Goal: Task Accomplishment & Management: Manage account settings

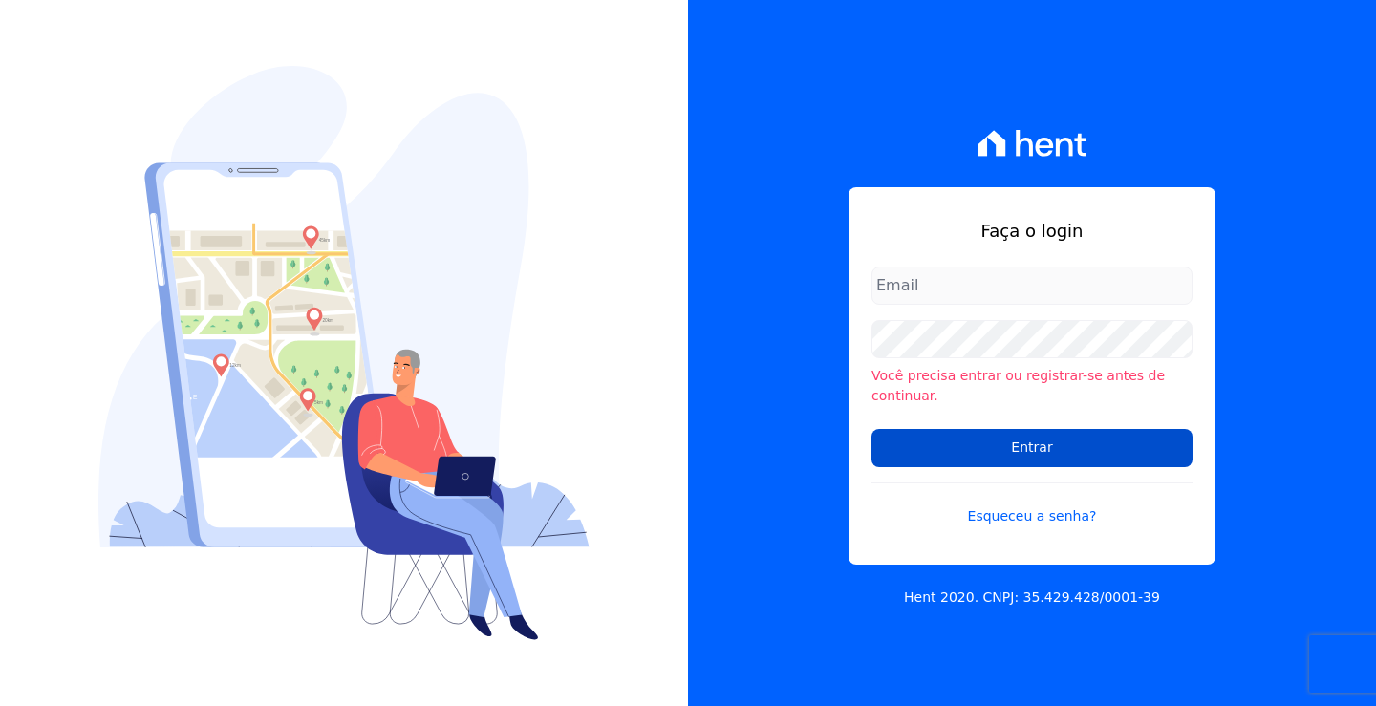
type input "andrea@tsengenharia.com"
click at [1044, 430] on input "Entrar" at bounding box center [1032, 448] width 321 height 38
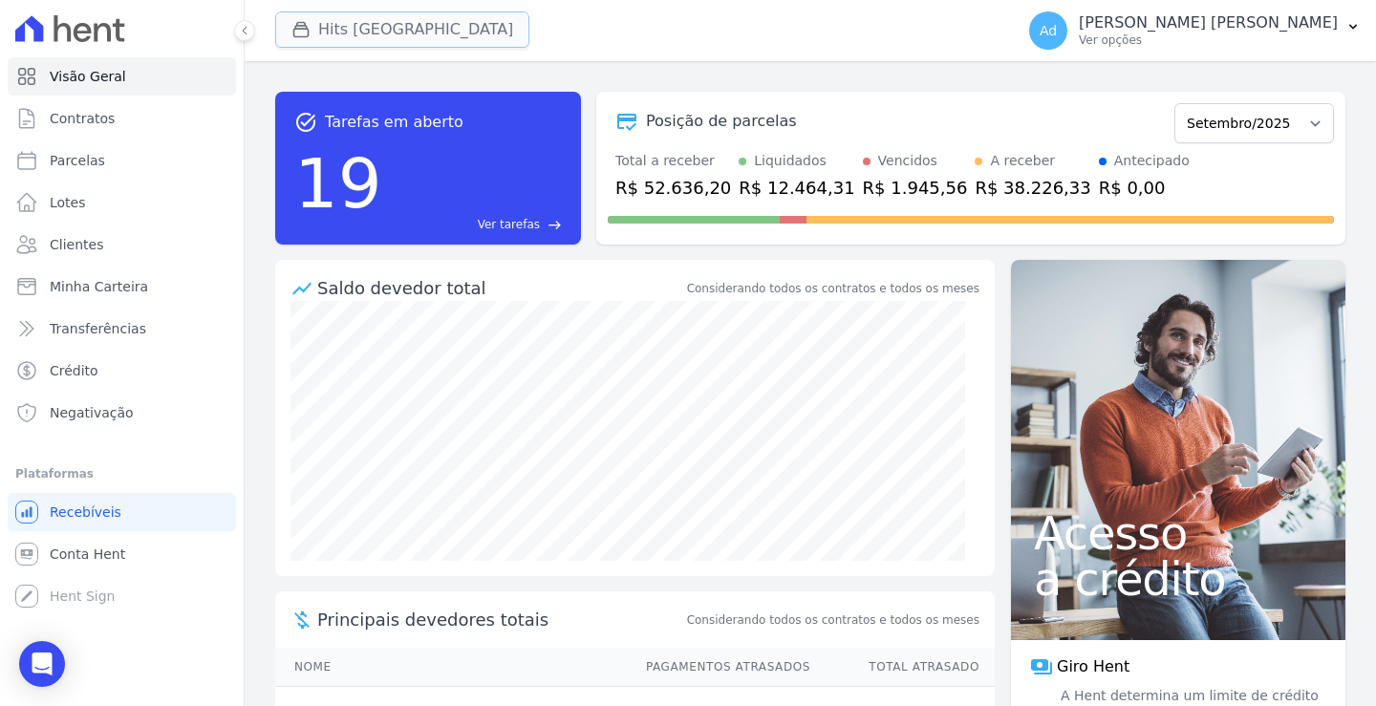
click at [378, 26] on button "Hits Vila Santa Catarina" at bounding box center [402, 29] width 254 height 36
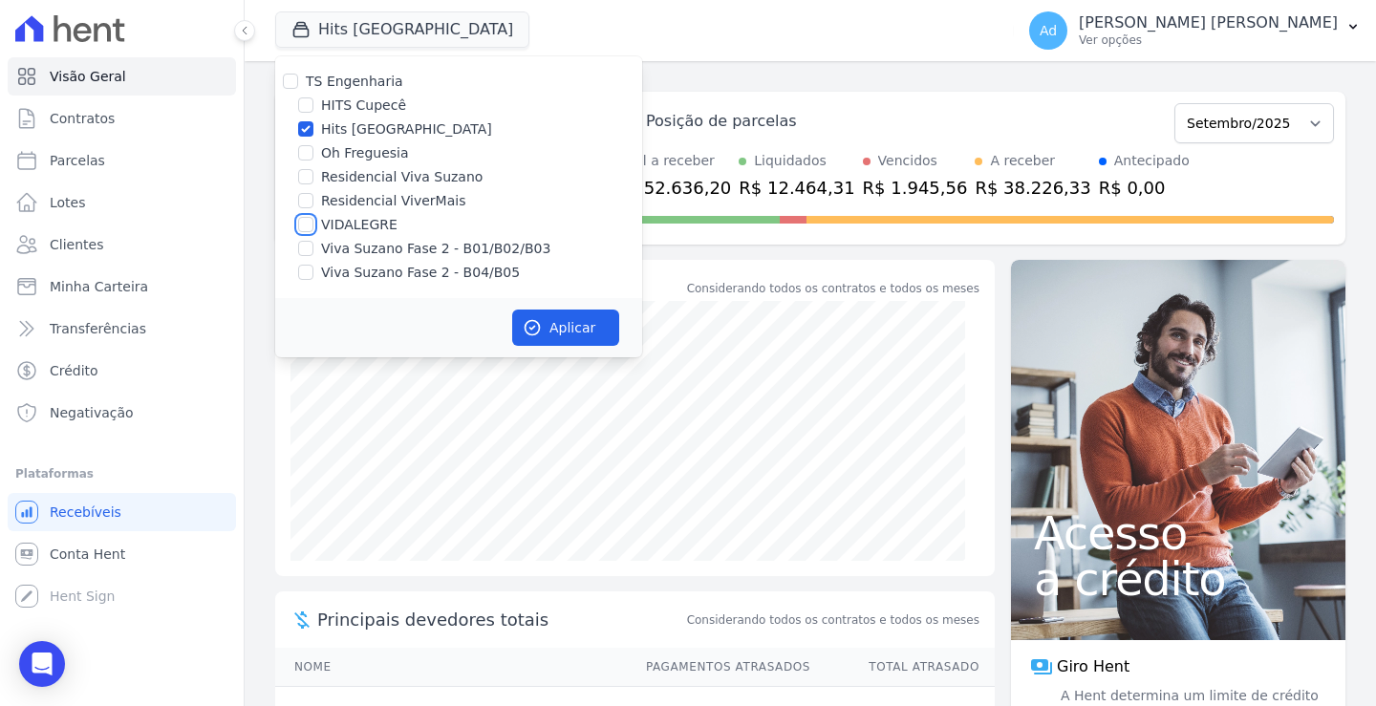
click at [301, 222] on input "VIDALEGRE" at bounding box center [305, 224] width 15 height 15
checkbox input "true"
click at [306, 132] on input "Hits Vila Santa Catarina" at bounding box center [305, 128] width 15 height 15
checkbox input "false"
click at [554, 332] on button "Aplicar" at bounding box center [565, 328] width 107 height 36
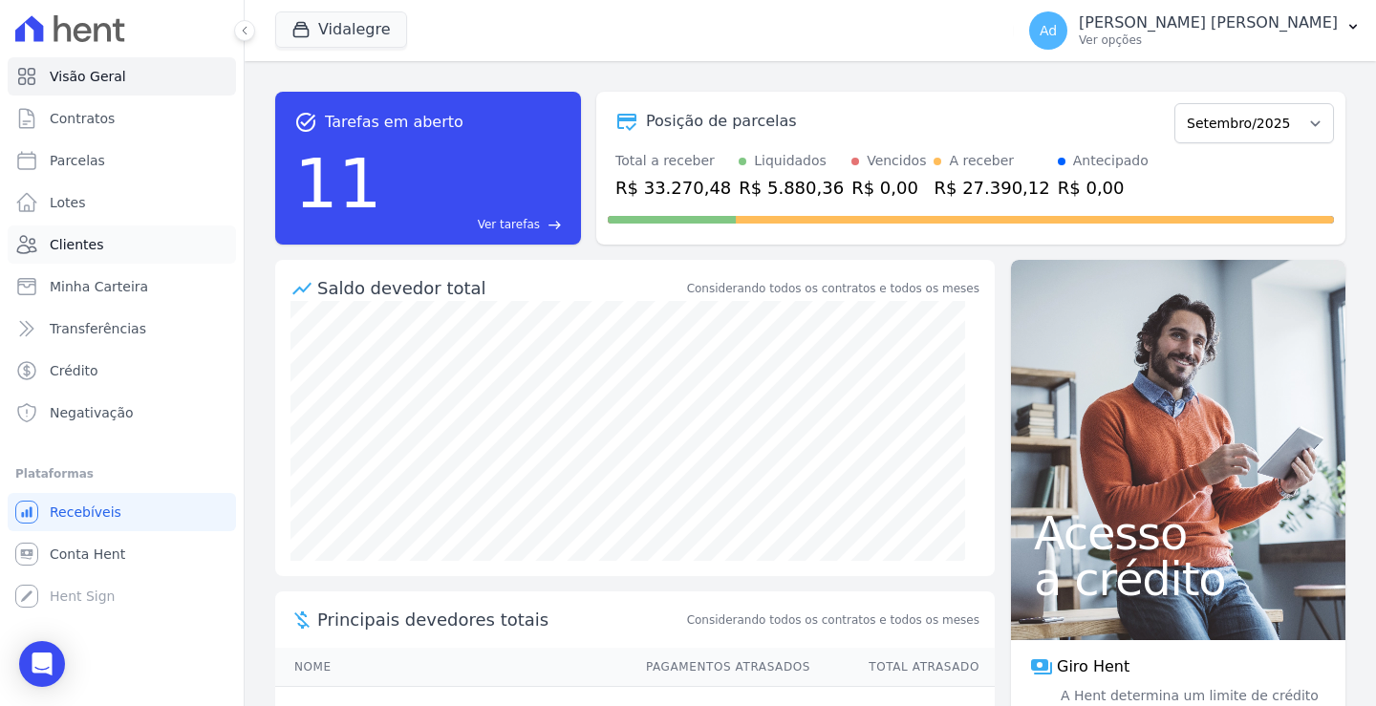
click at [101, 242] on link "Clientes" at bounding box center [122, 245] width 228 height 38
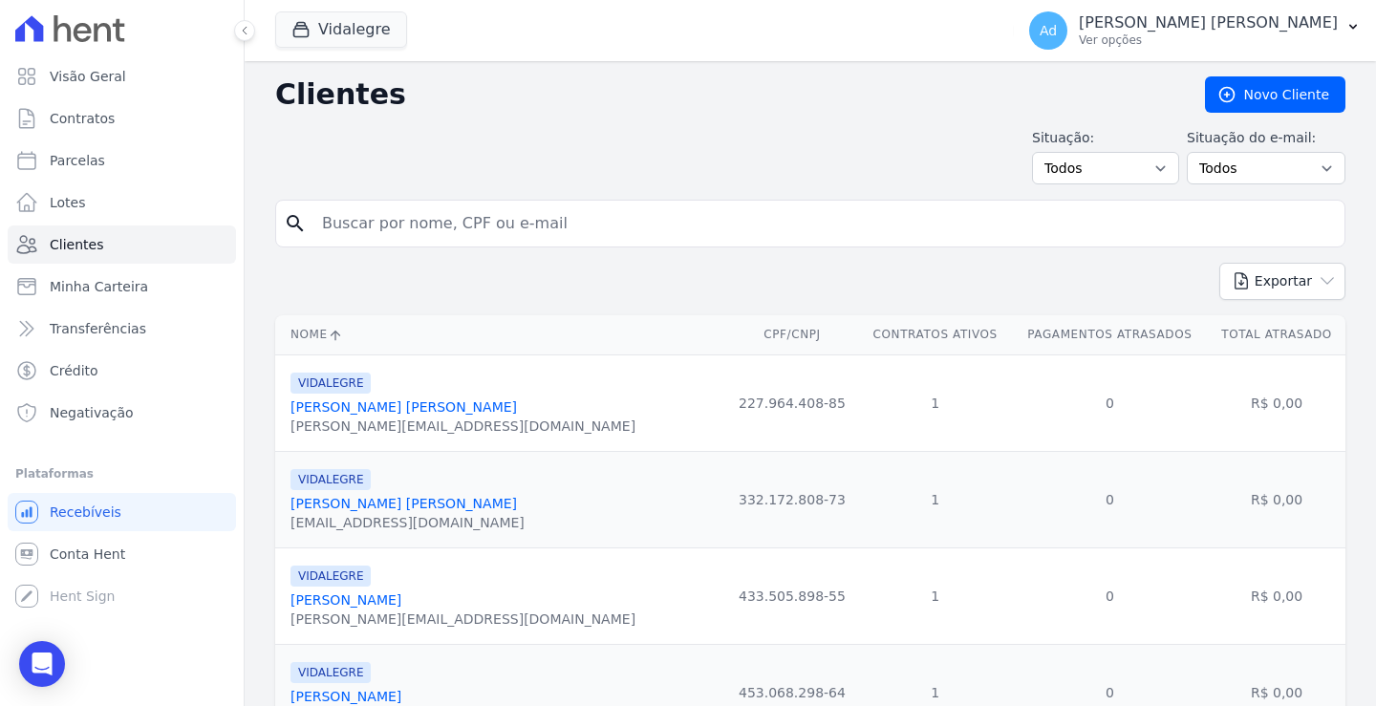
click at [401, 233] on input "search" at bounding box center [824, 224] width 1026 height 38
type input "fabio rodrigues"
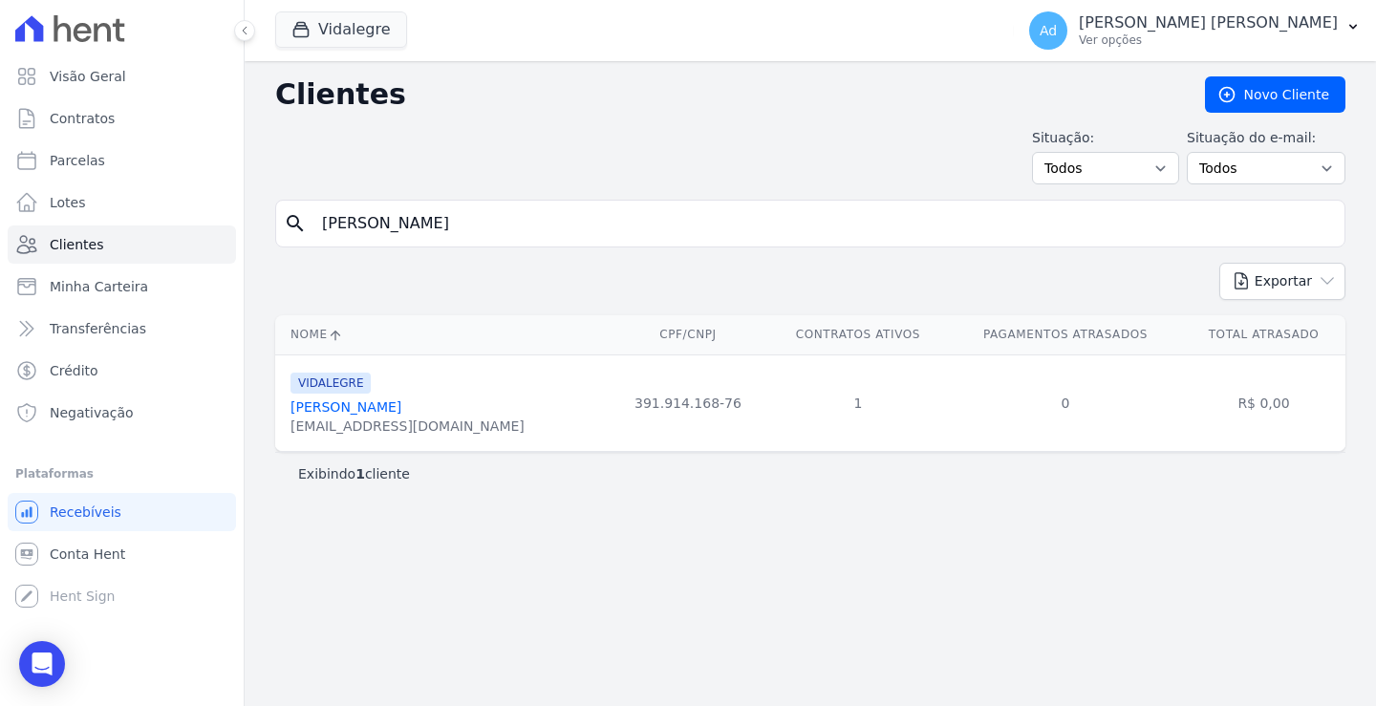
click at [340, 409] on link "Fabio Rodrigues" at bounding box center [346, 406] width 111 height 15
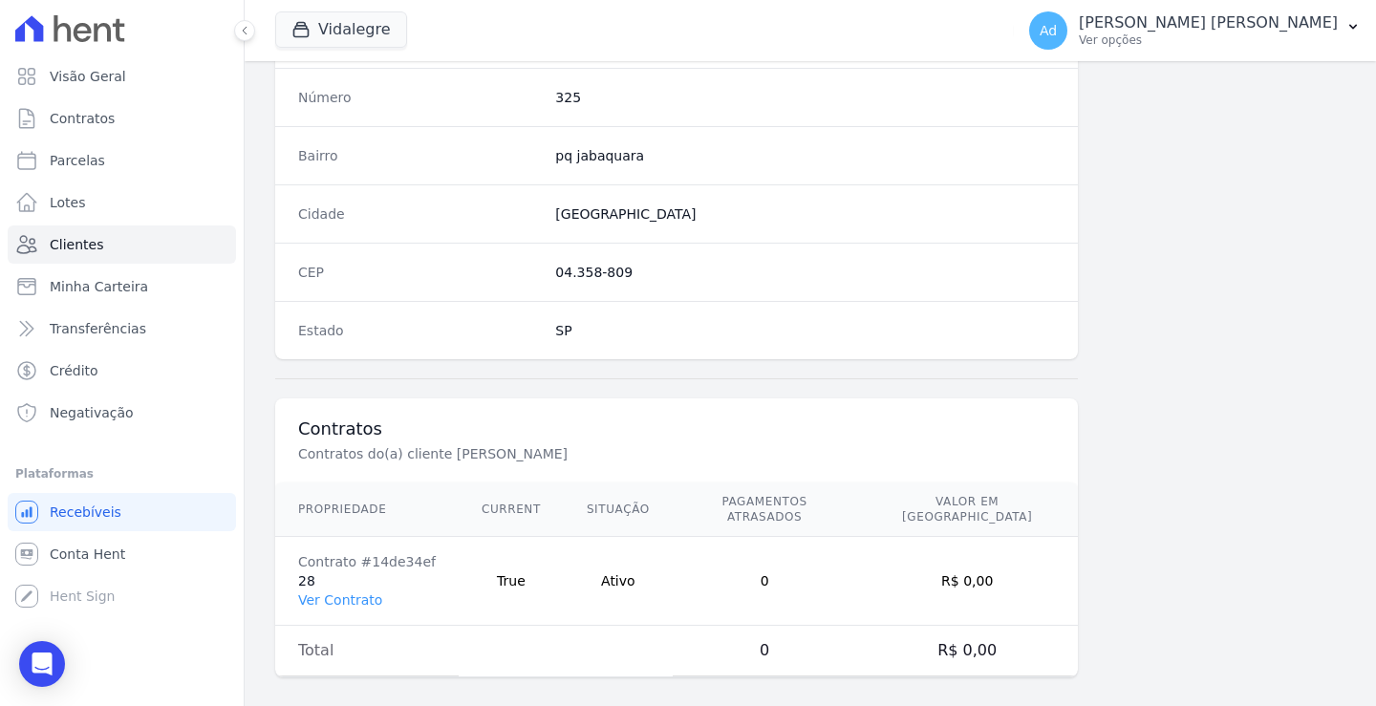
scroll to position [1082, 0]
click at [360, 591] on link "Ver Contrato" at bounding box center [340, 598] width 84 height 15
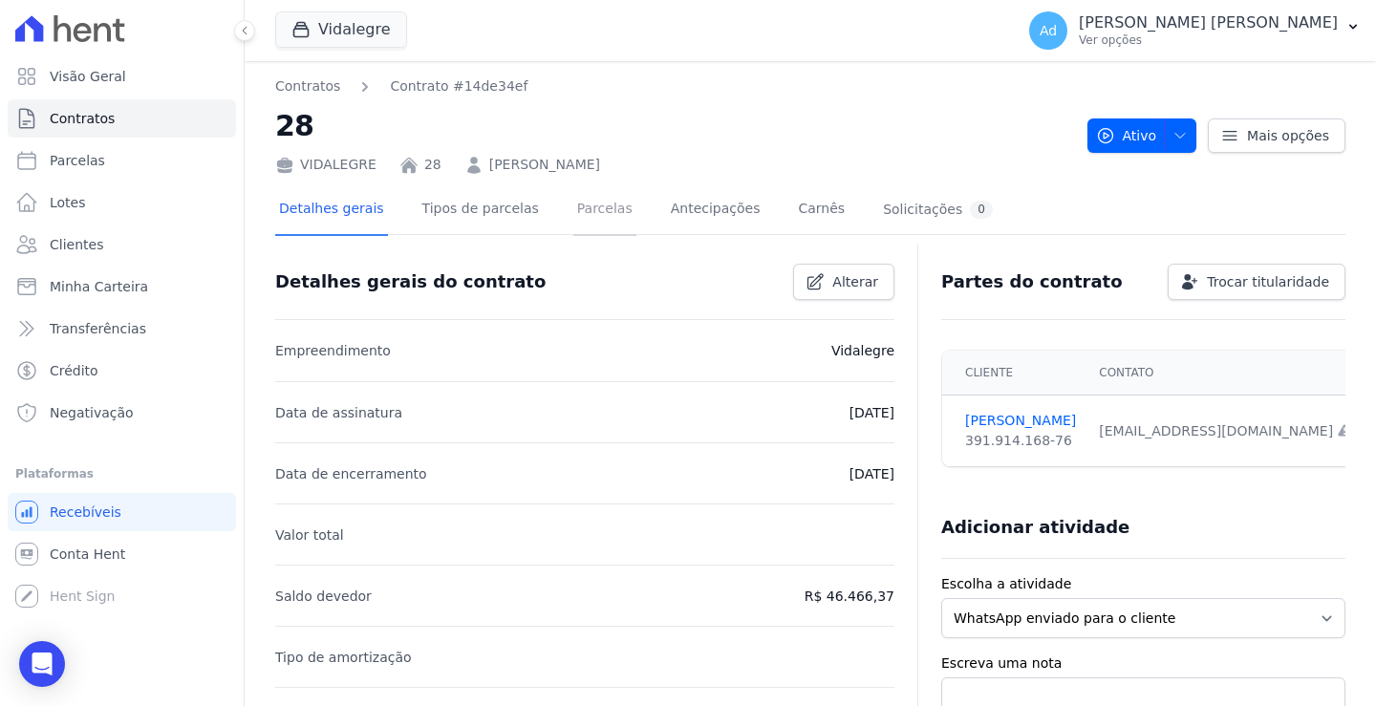
click at [579, 205] on link "Parcelas" at bounding box center [604, 210] width 63 height 51
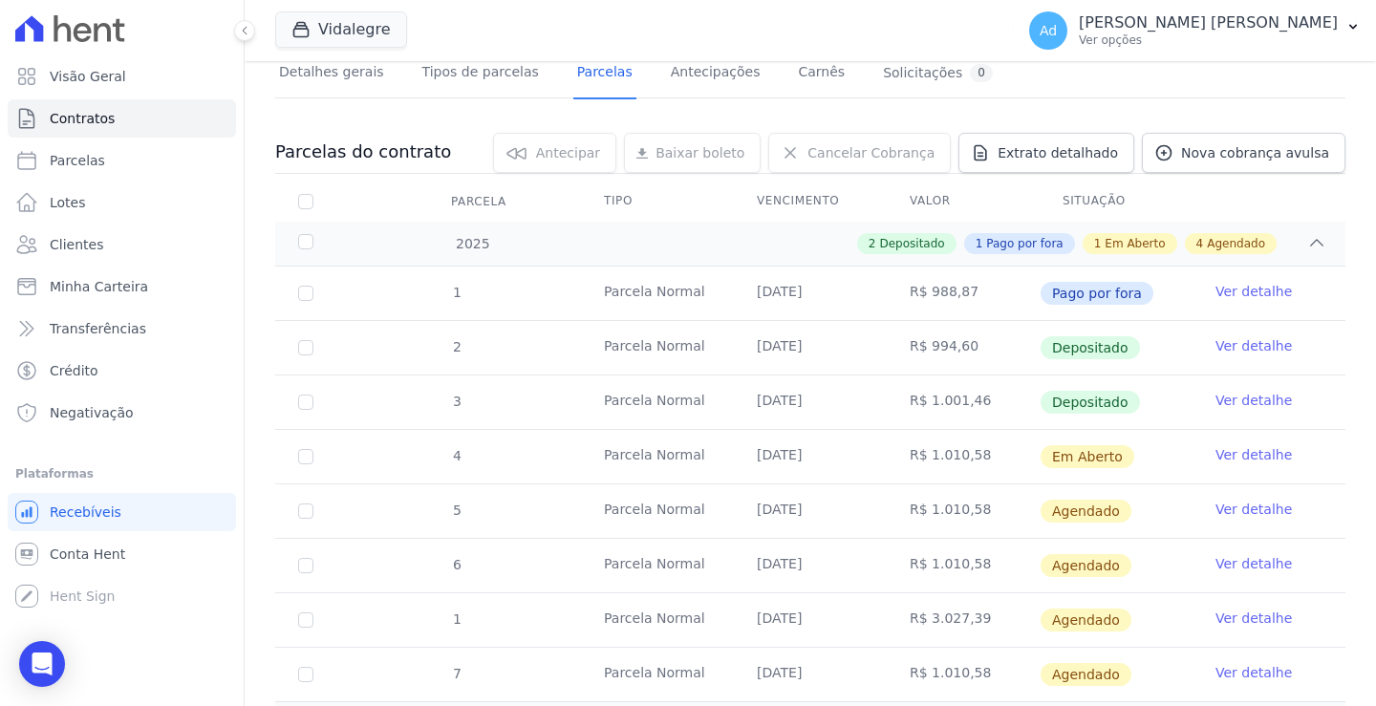
scroll to position [133, 0]
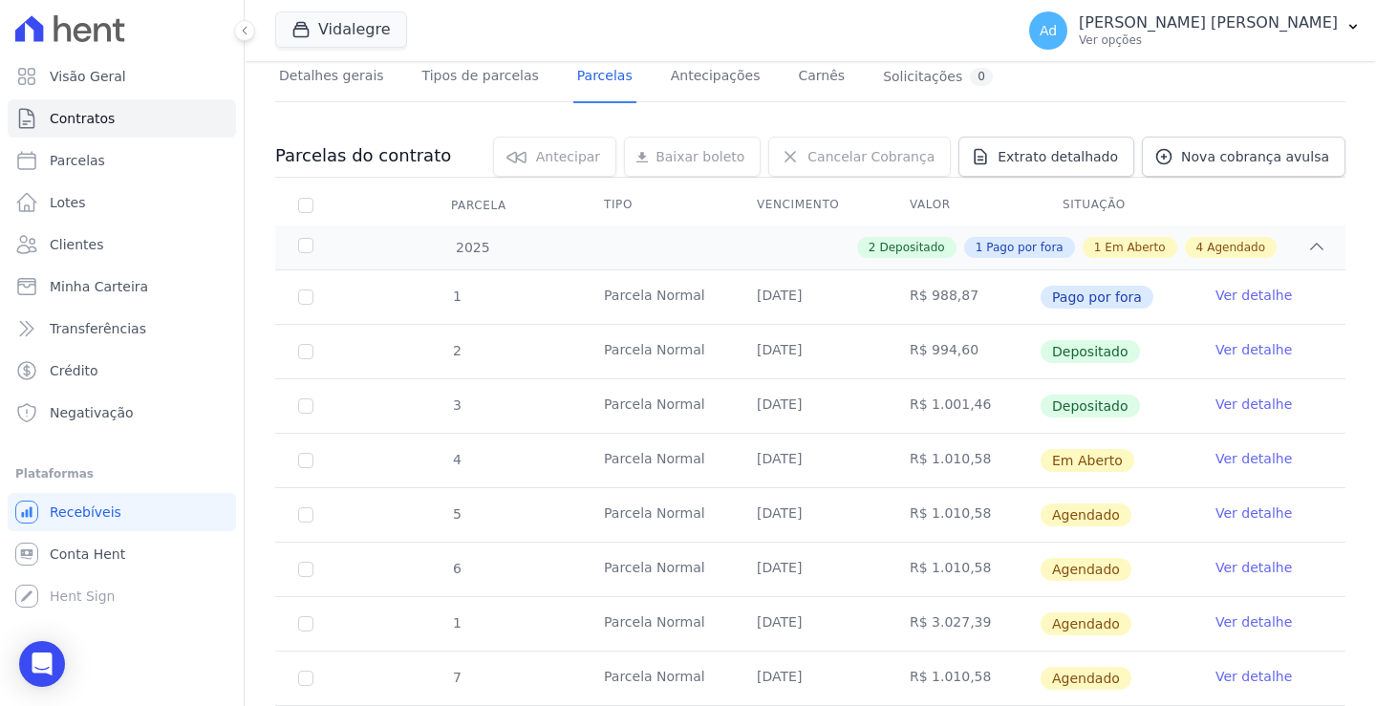
click at [1239, 463] on link "Ver detalhe" at bounding box center [1254, 458] width 76 height 19
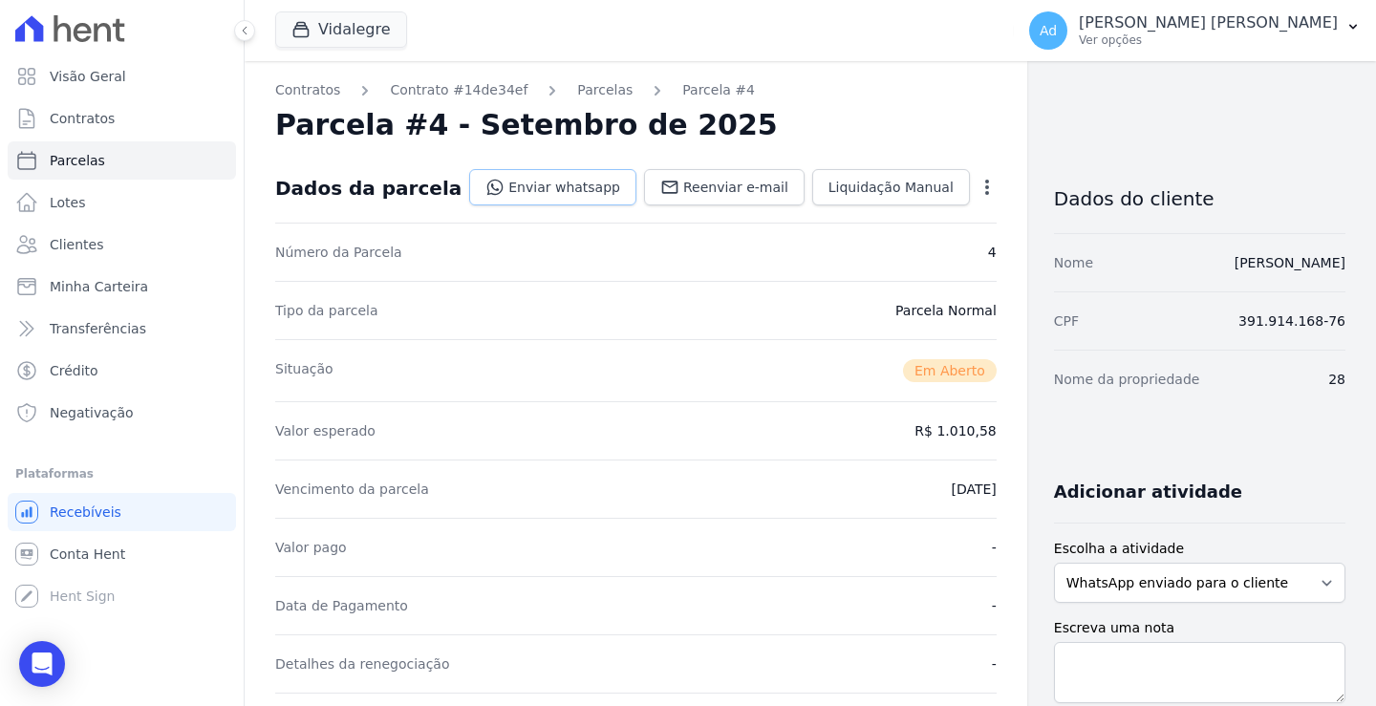
click at [506, 178] on link "Enviar whatsapp" at bounding box center [552, 187] width 167 height 36
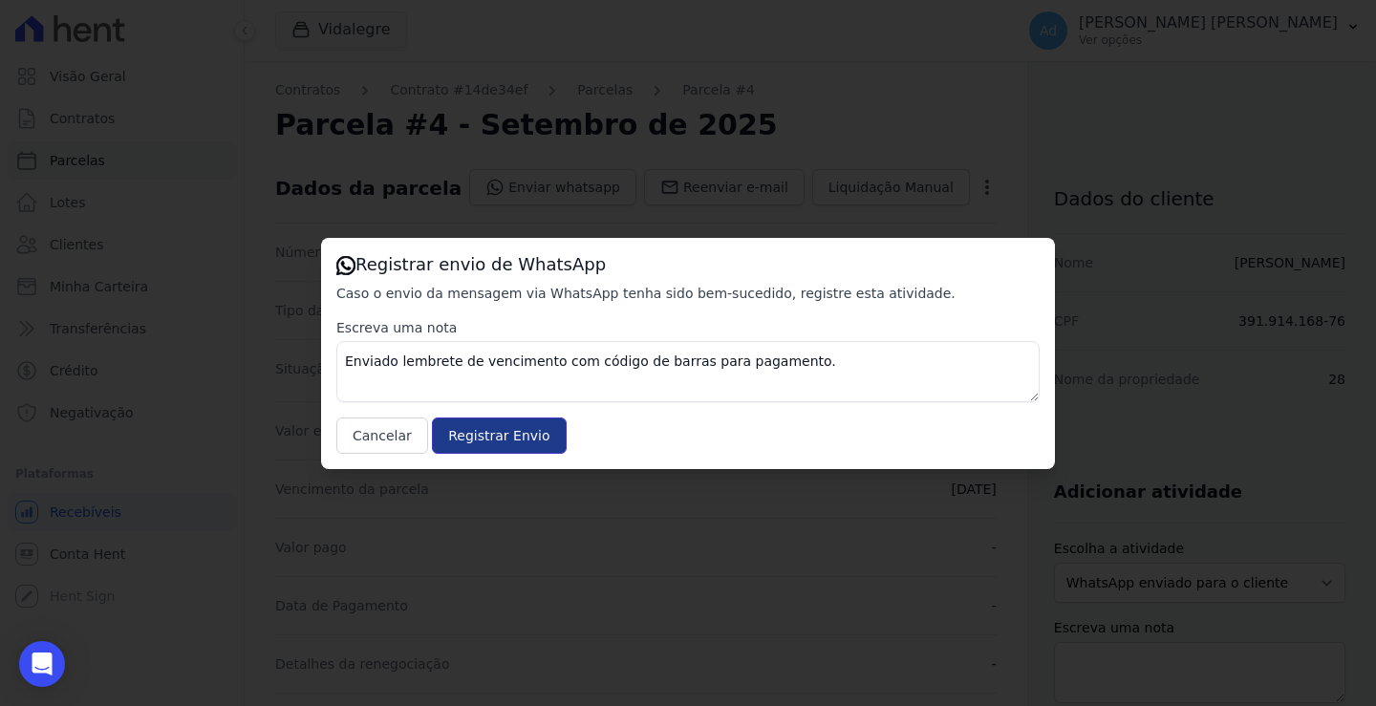
click at [510, 444] on input "Registrar Envio" at bounding box center [499, 436] width 134 height 36
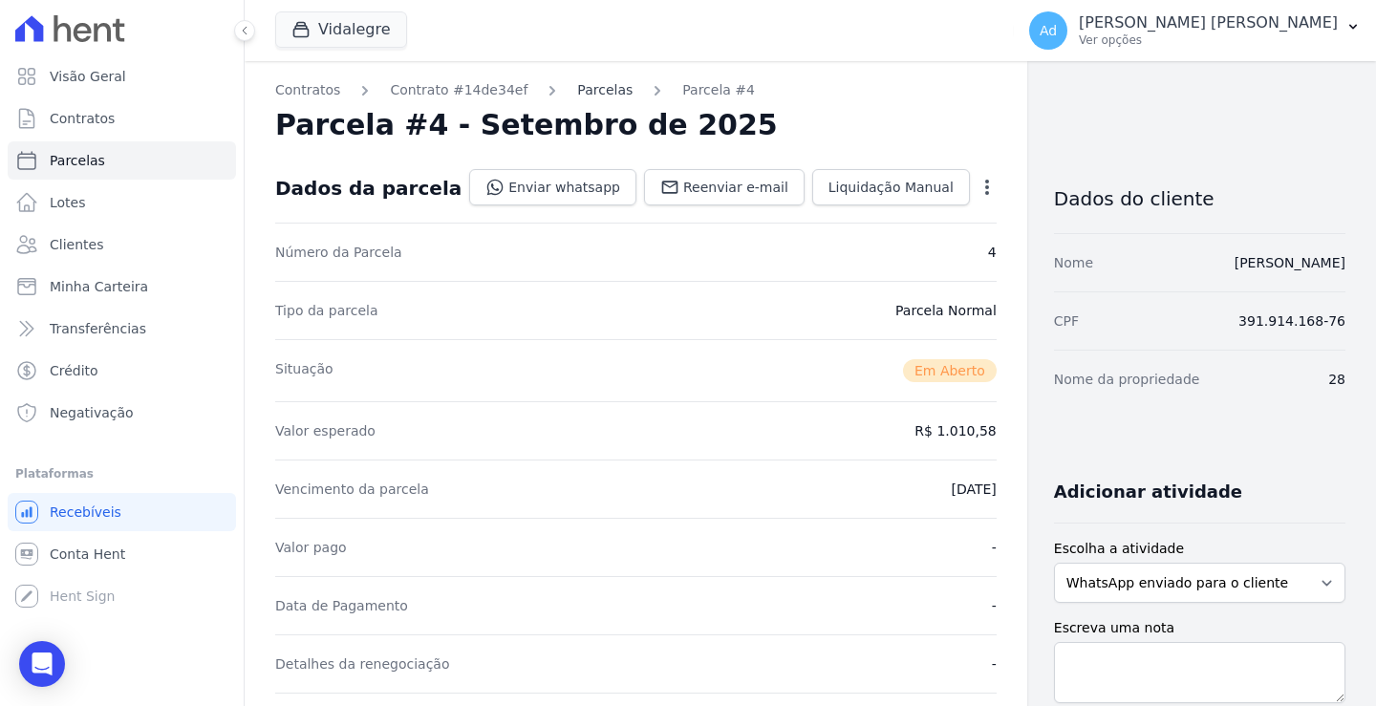
click at [581, 88] on link "Parcelas" at bounding box center [604, 90] width 55 height 20
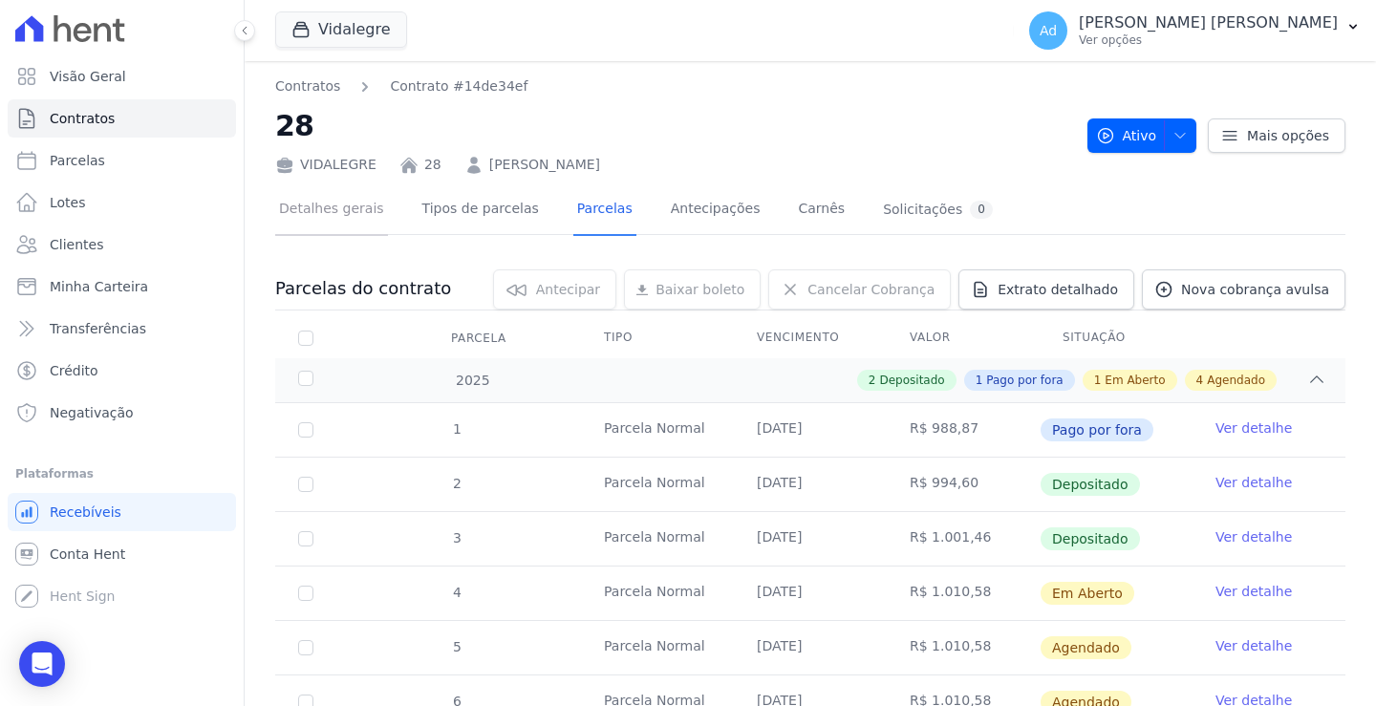
click at [352, 205] on link "Detalhes gerais" at bounding box center [331, 210] width 113 height 51
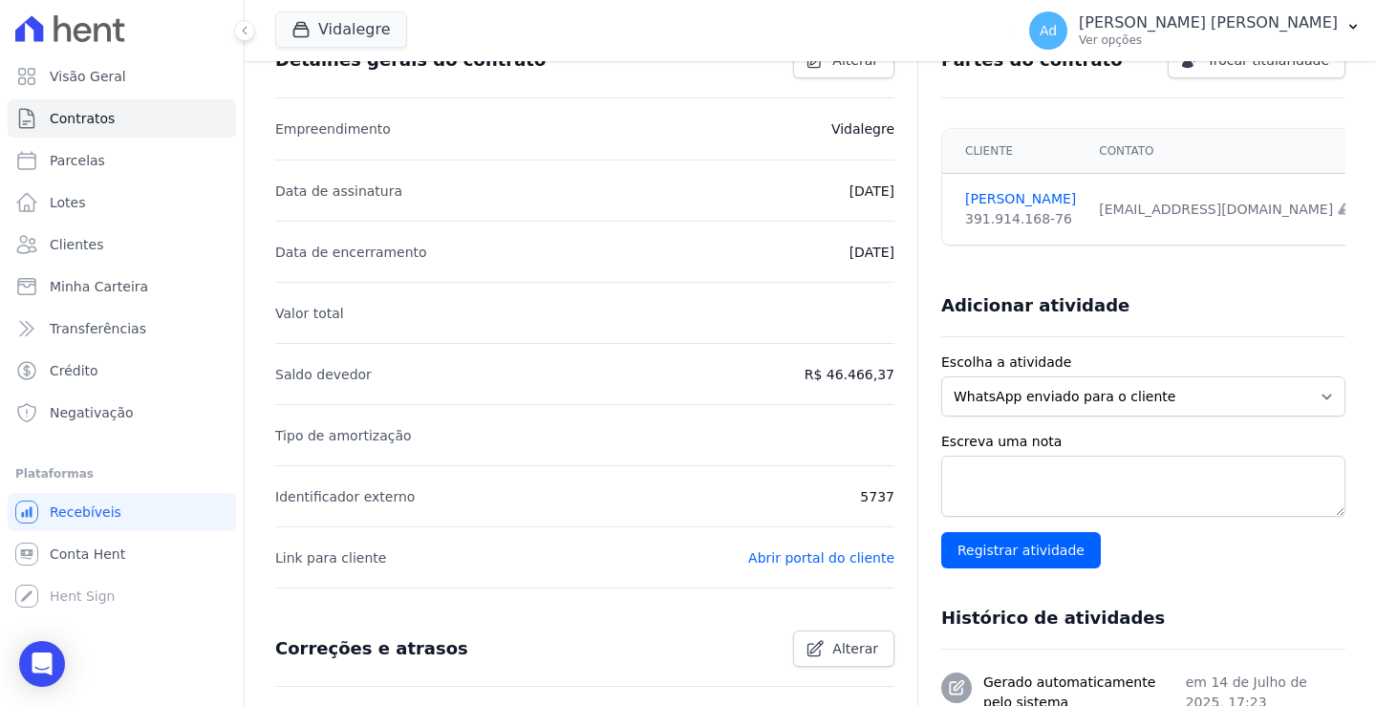
scroll to position [241, 0]
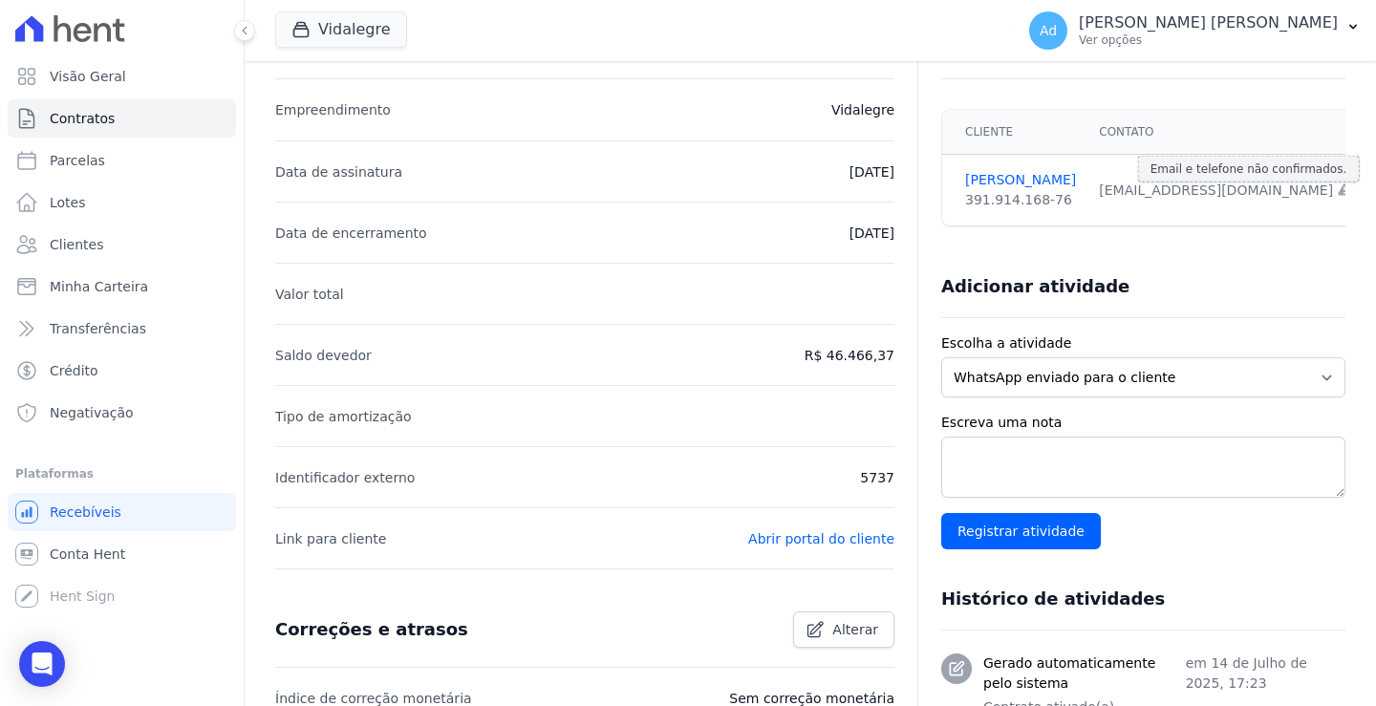
click at [1338, 191] on icon at bounding box center [1344, 189] width 12 height 11
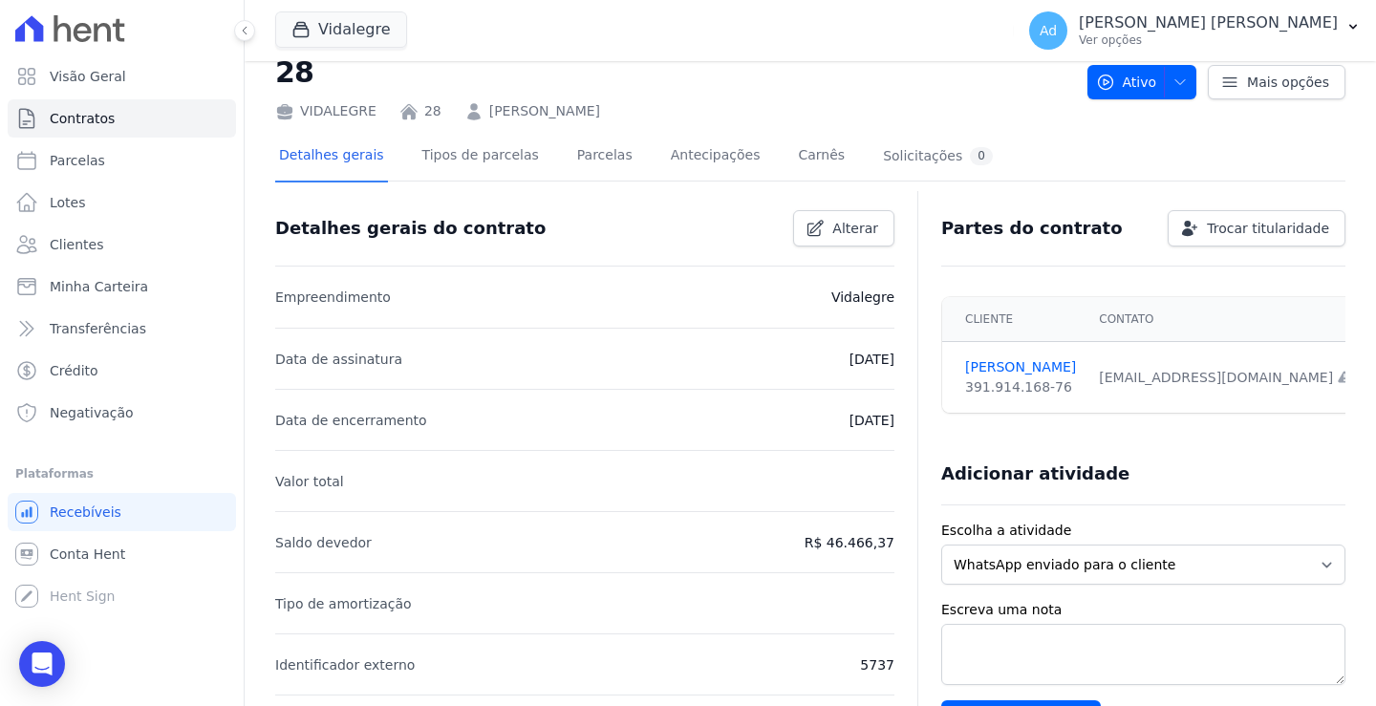
scroll to position [96, 0]
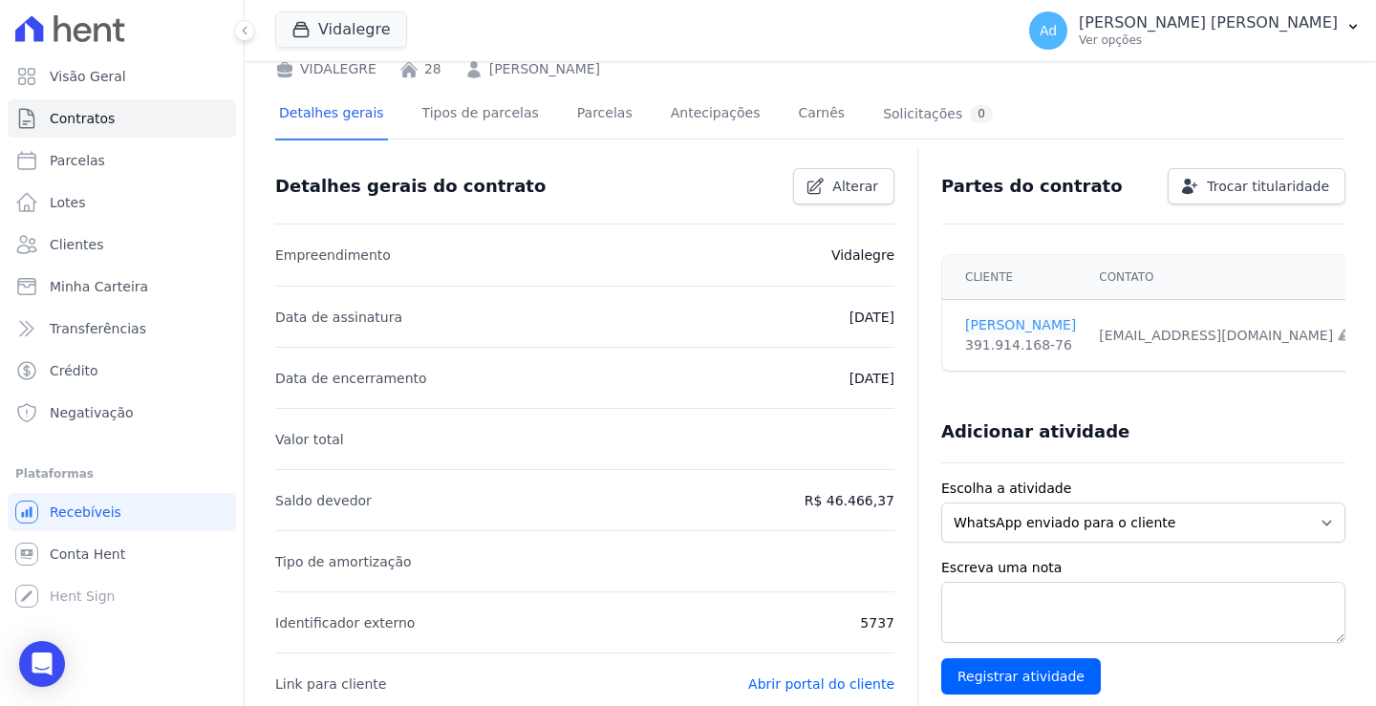
click at [1006, 327] on link "FABIO RODRIGUES" at bounding box center [1020, 325] width 111 height 20
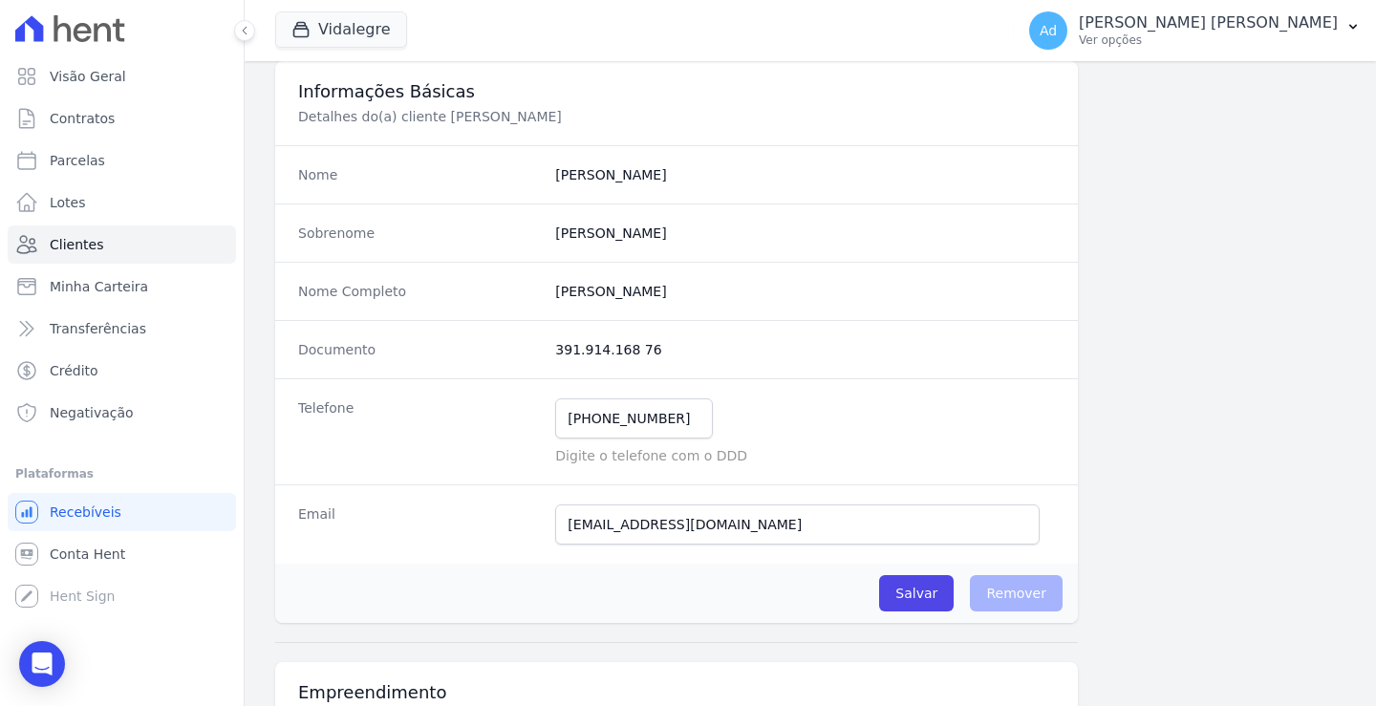
scroll to position [96, 0]
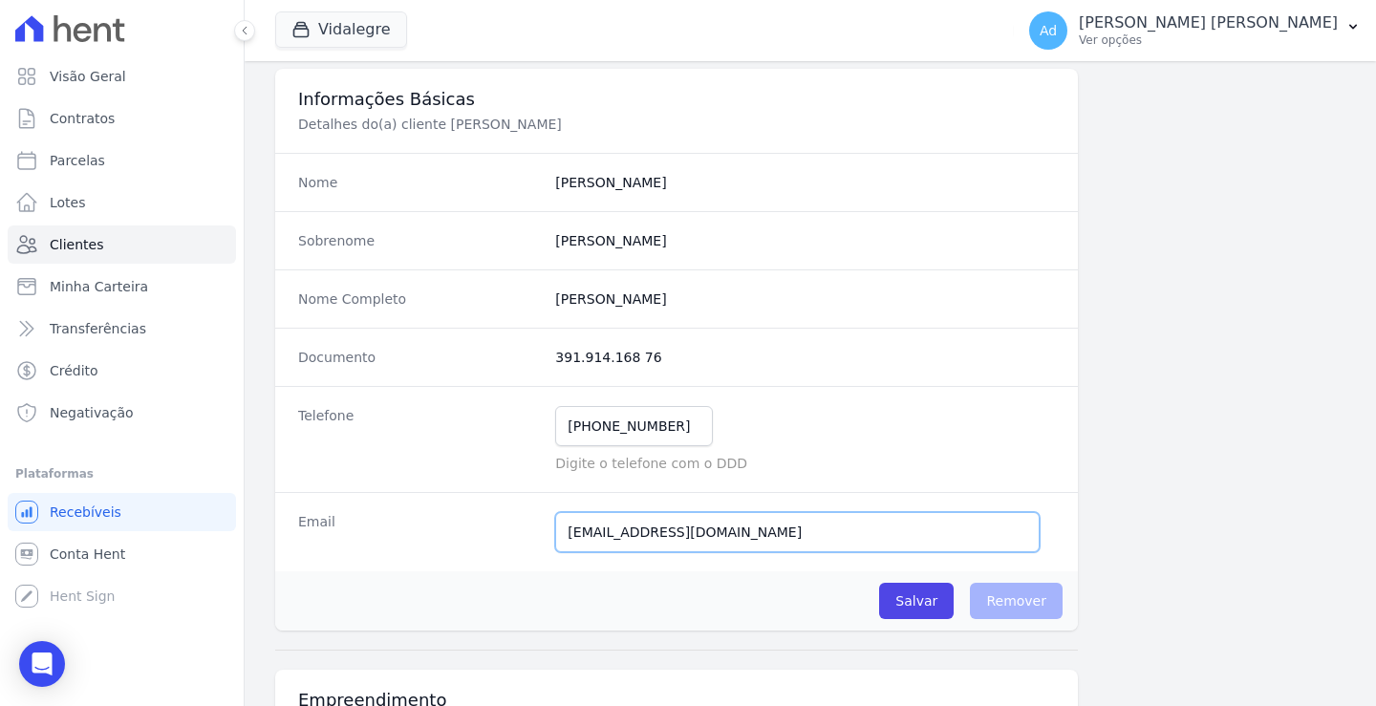
click at [575, 536] on input "godim.camila@gmail.com" at bounding box center [797, 532] width 485 height 40
type input "gondim.camila@gmail.com"
drag, startPoint x: 739, startPoint y: 533, endPoint x: 507, endPoint y: 495, distance: 234.4
click at [507, 495] on div "Email gondim.camila@gmail.com Tivemos um problema ao tentar enviar uma mensagem…" at bounding box center [676, 531] width 803 height 79
click at [926, 608] on input "Salvar" at bounding box center [916, 601] width 75 height 36
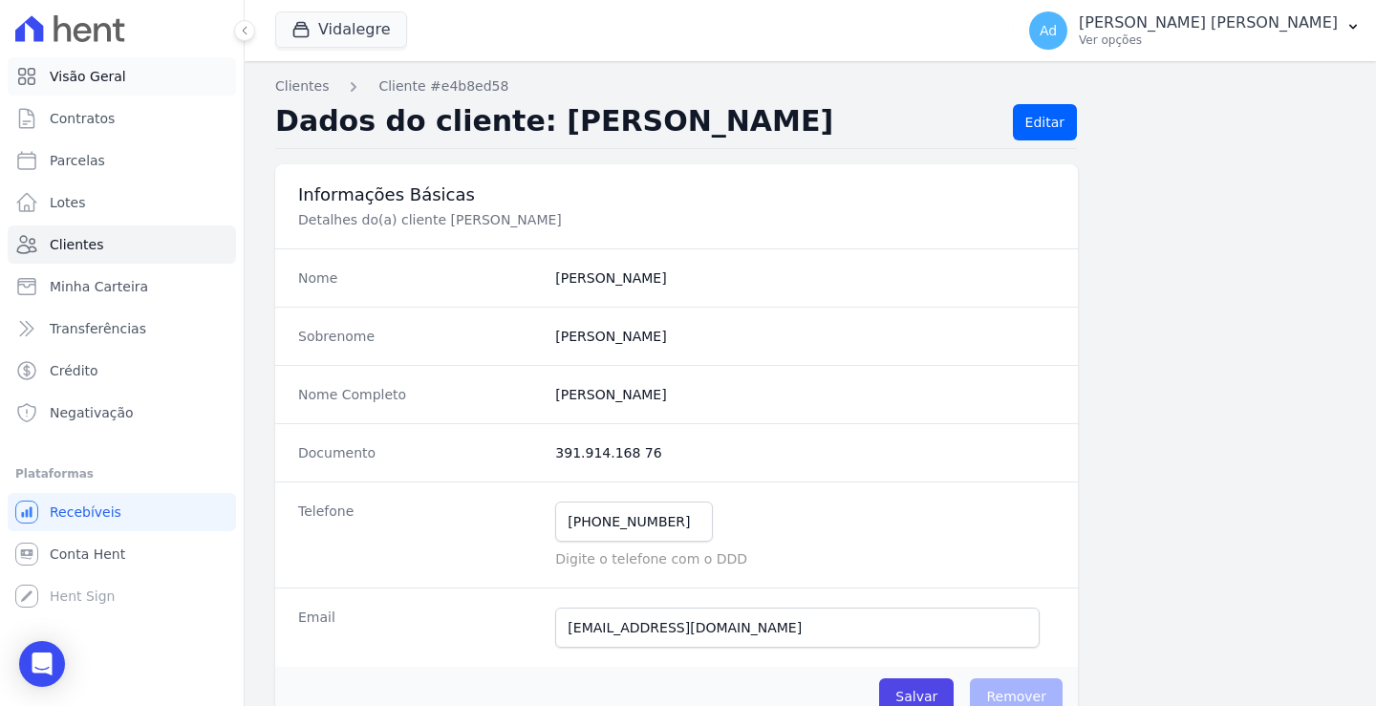
click at [105, 74] on span "Visão Geral" at bounding box center [88, 76] width 76 height 19
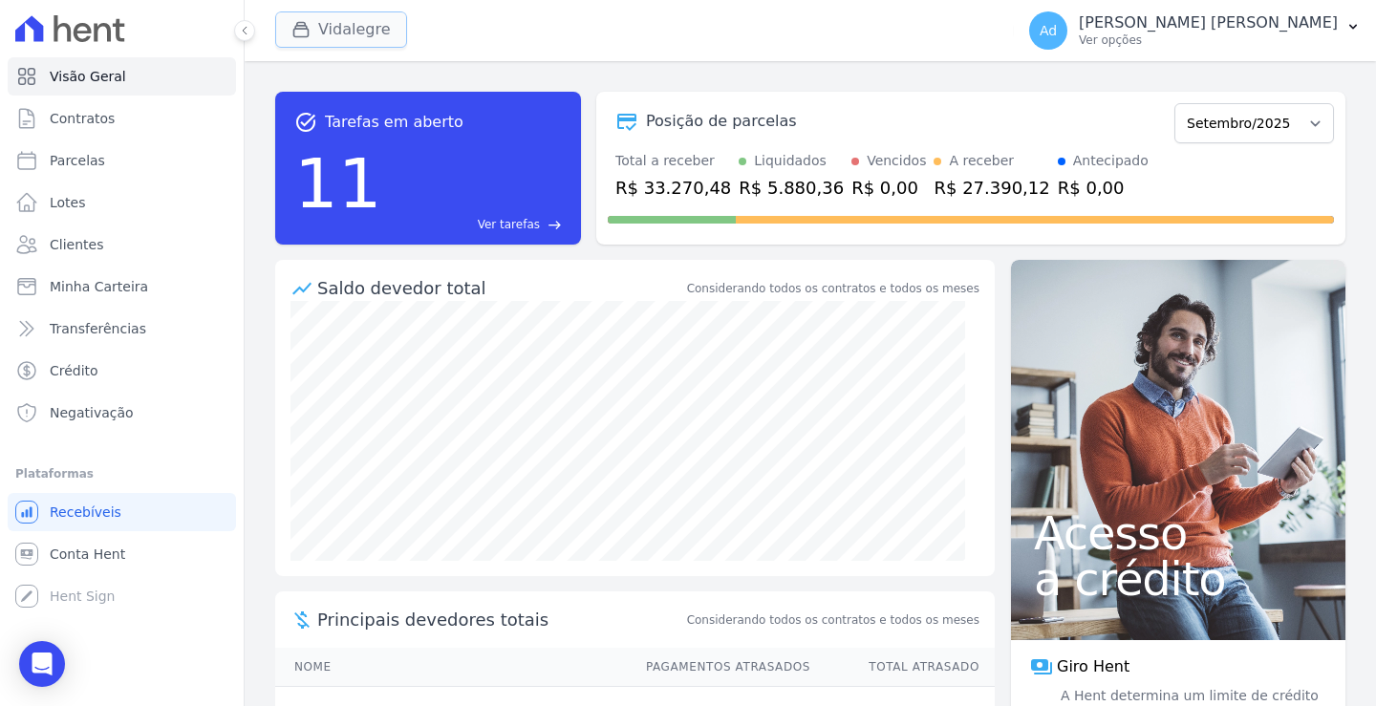
click at [359, 21] on button "Vidalegre" at bounding box center [341, 29] width 132 height 36
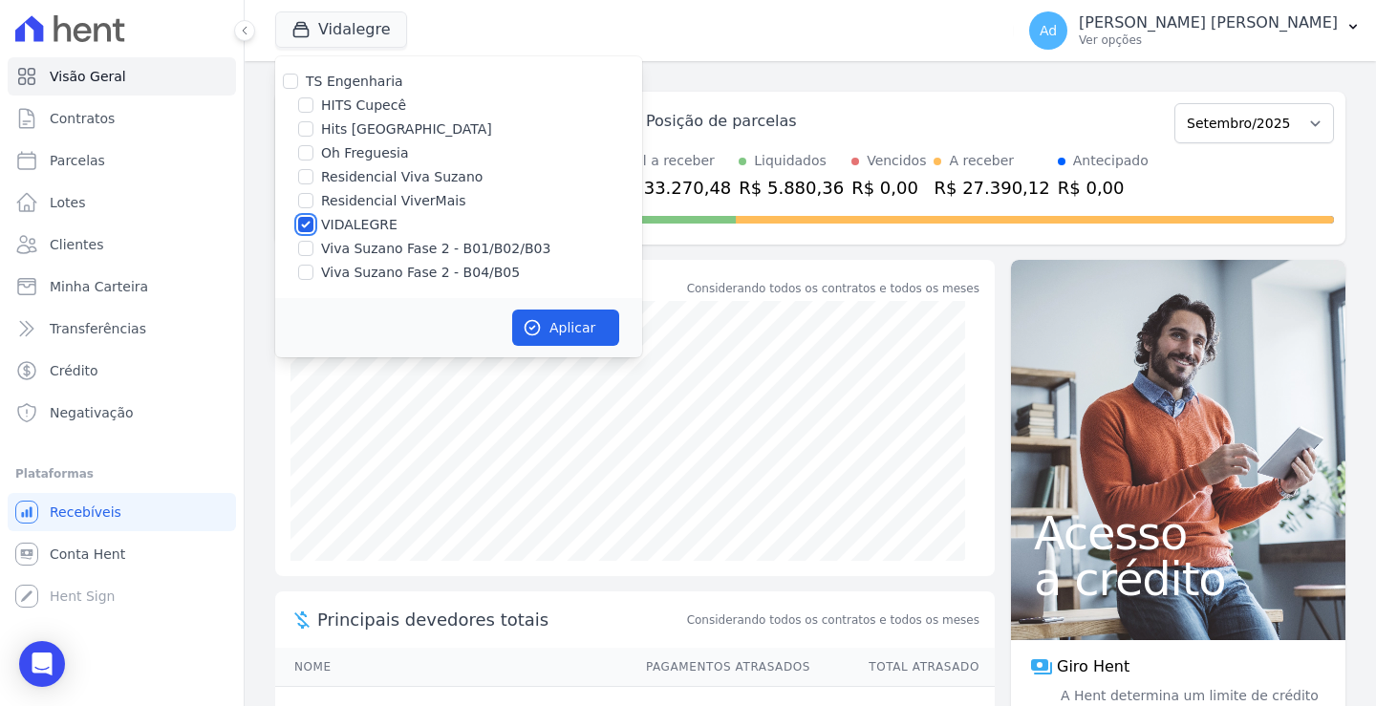
click at [312, 224] on input "VIDALEGRE" at bounding box center [305, 224] width 15 height 15
checkbox input "false"
click at [304, 152] on input "Oh Freguesia" at bounding box center [305, 152] width 15 height 15
checkbox input "true"
click at [554, 322] on button "Aplicar" at bounding box center [565, 328] width 107 height 36
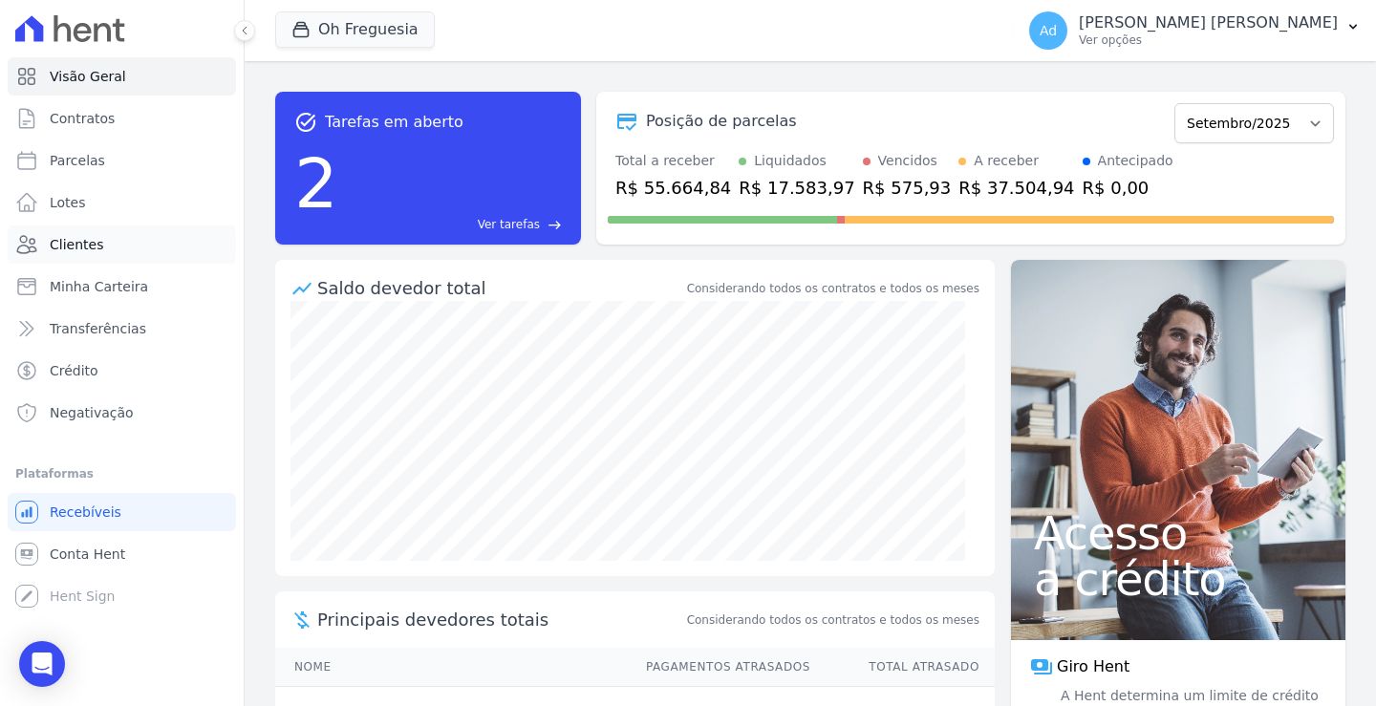
click at [81, 241] on span "Clientes" at bounding box center [77, 244] width 54 height 19
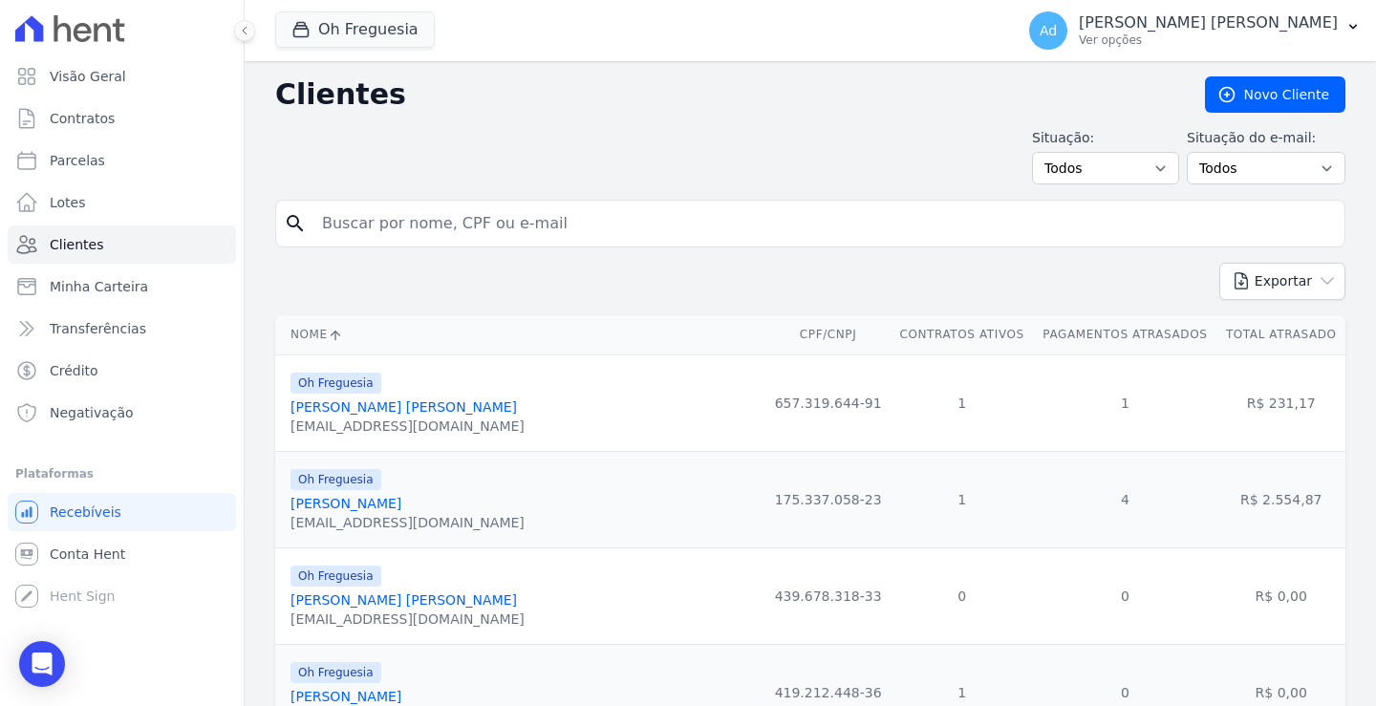
click at [481, 219] on input "search" at bounding box center [824, 224] width 1026 height 38
type input "Larissa Oliveira"
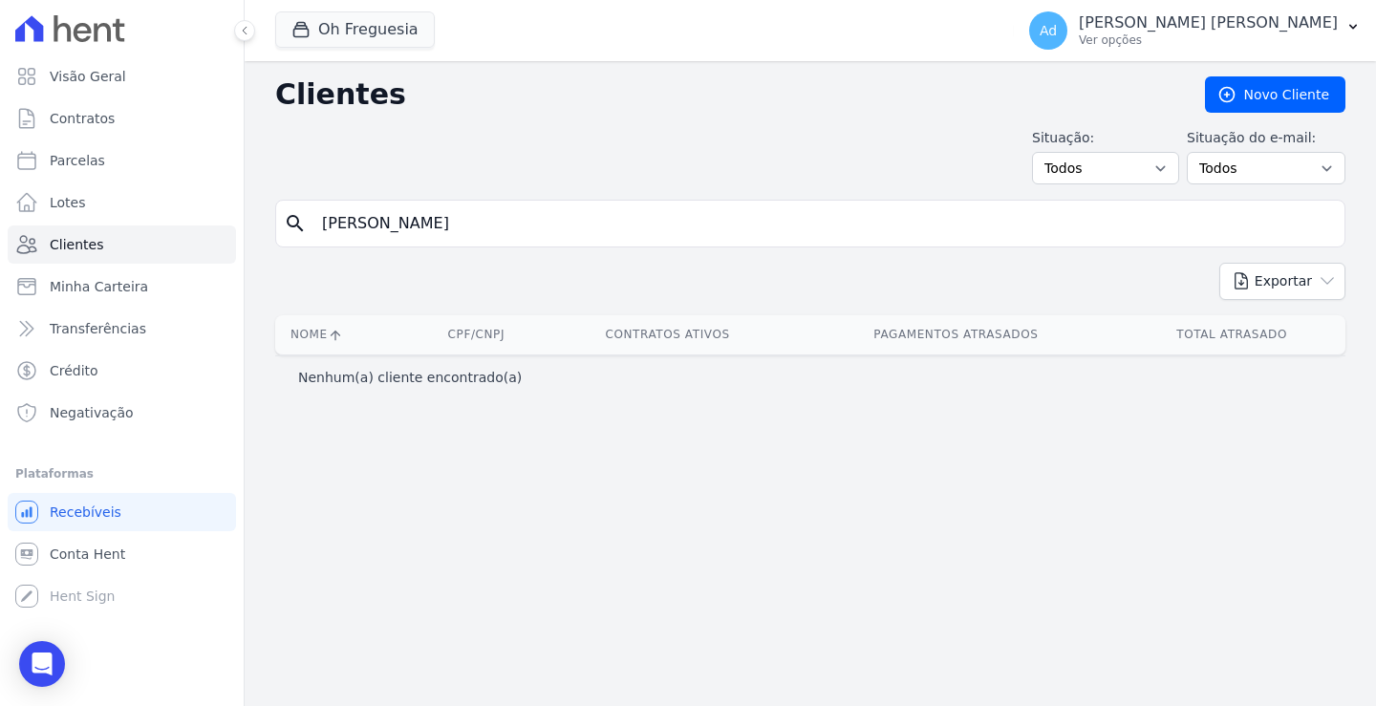
click at [481, 219] on input "Larissa Oliveira" at bounding box center [824, 224] width 1026 height 38
click at [70, 252] on span "Clientes" at bounding box center [77, 244] width 54 height 19
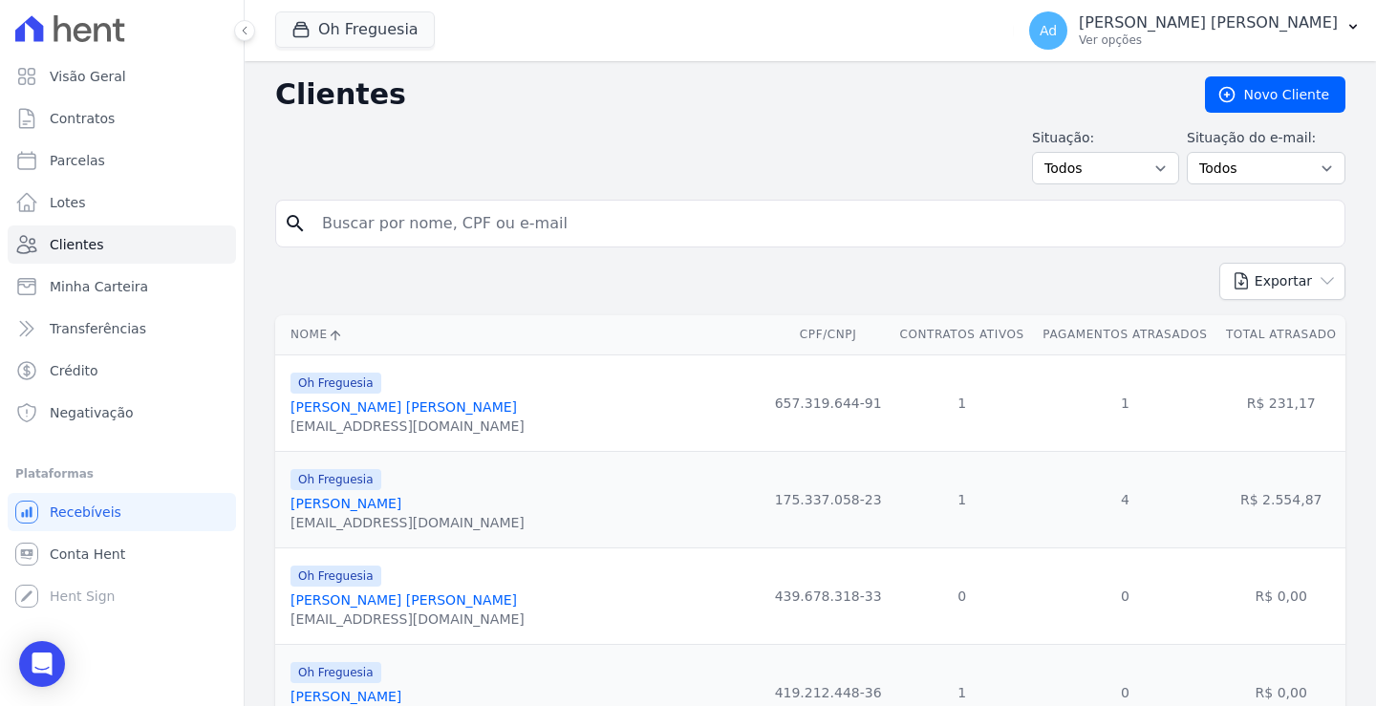
click at [618, 220] on input "search" at bounding box center [824, 224] width 1026 height 38
type input "Larissa Oliveira"
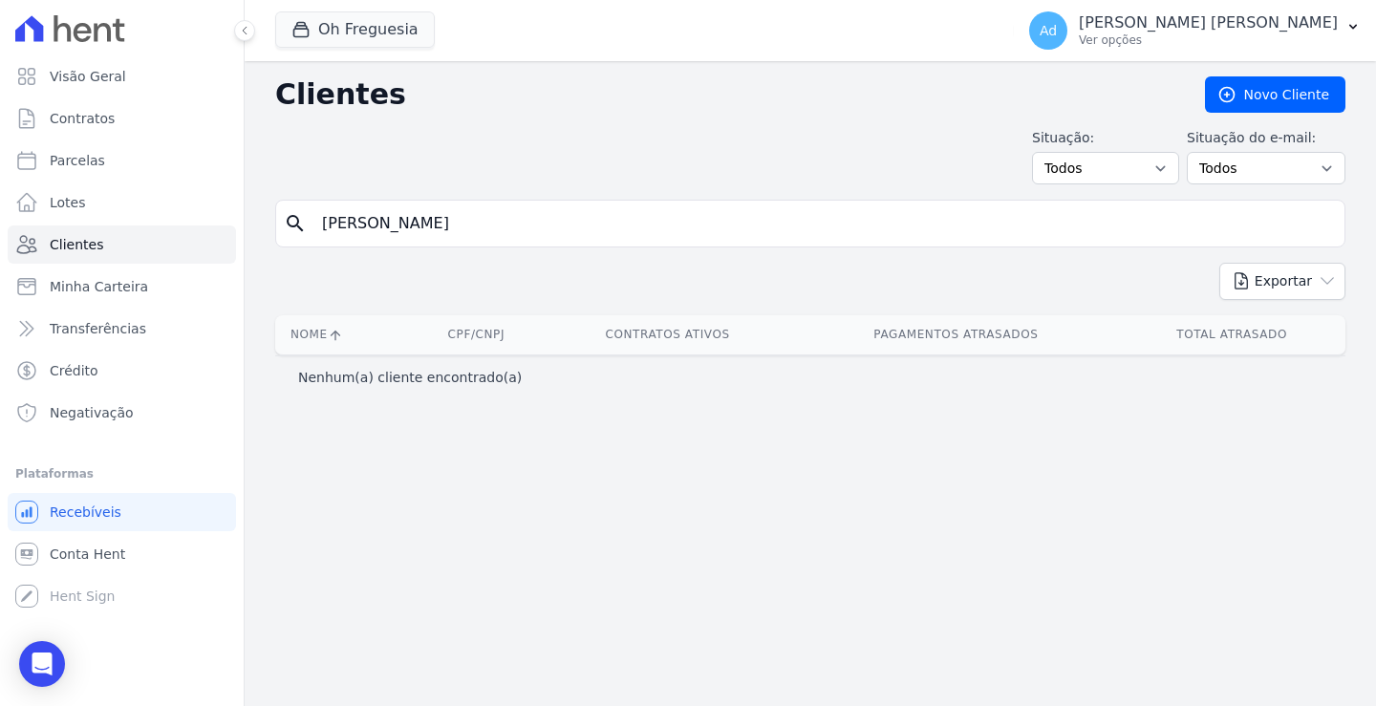
click at [479, 226] on input "Larissa Oliveira" at bounding box center [824, 224] width 1026 height 38
type input "Larissa Oliveira mota"
click at [74, 249] on span "Clientes" at bounding box center [77, 244] width 54 height 19
